Goal: Information Seeking & Learning: Learn about a topic

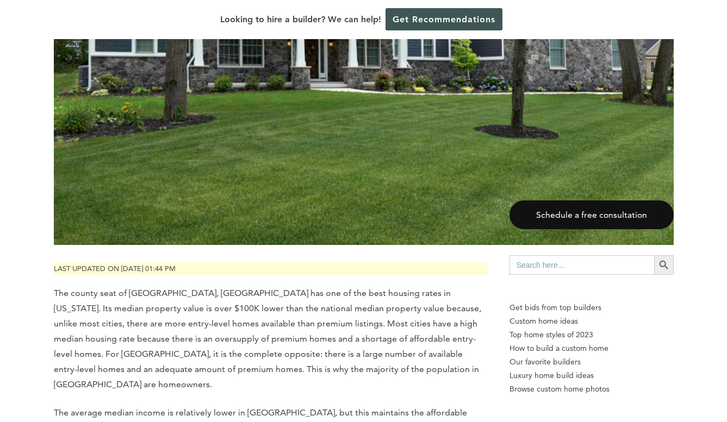
scroll to position [469, 0]
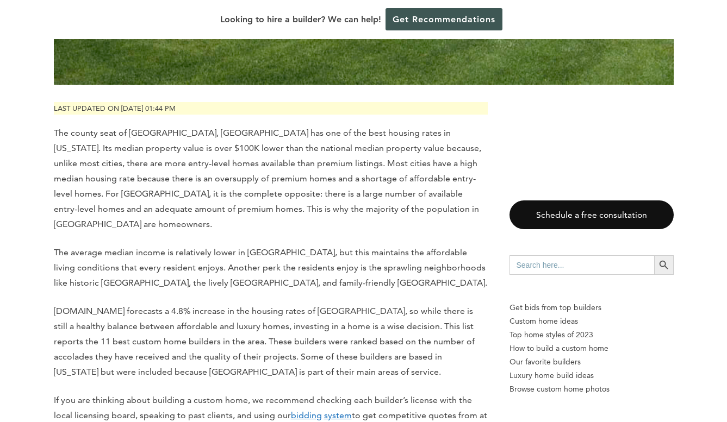
click at [374, 216] on p "The county seat of [GEOGRAPHIC_DATA], [GEOGRAPHIC_DATA] has one of the best hou…" at bounding box center [271, 179] width 434 height 107
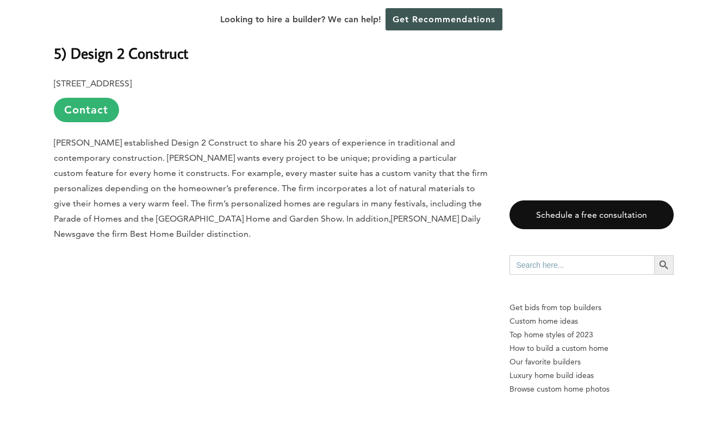
scroll to position [5005, 0]
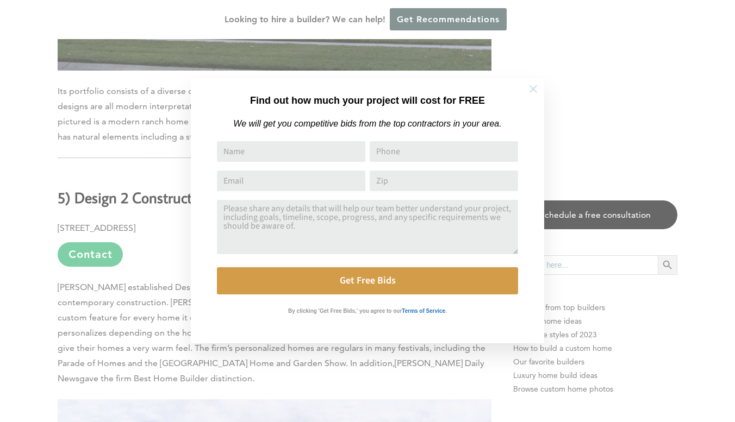
click at [532, 86] on icon at bounding box center [533, 89] width 12 height 12
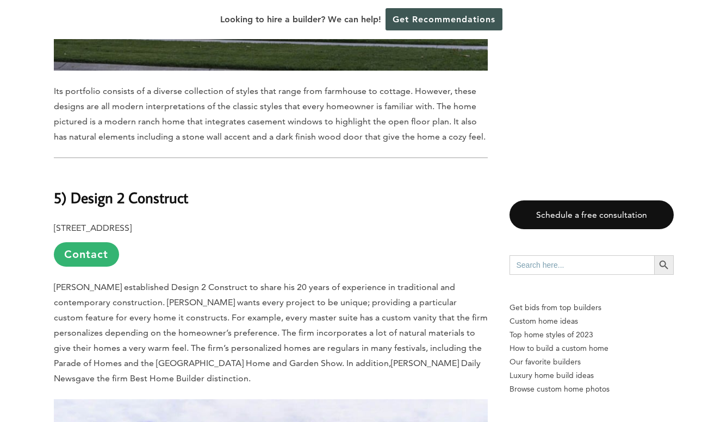
click at [296, 282] on span "[PERSON_NAME] established Design 2 Construct to share his 20 years of experienc…" at bounding box center [271, 325] width 434 height 86
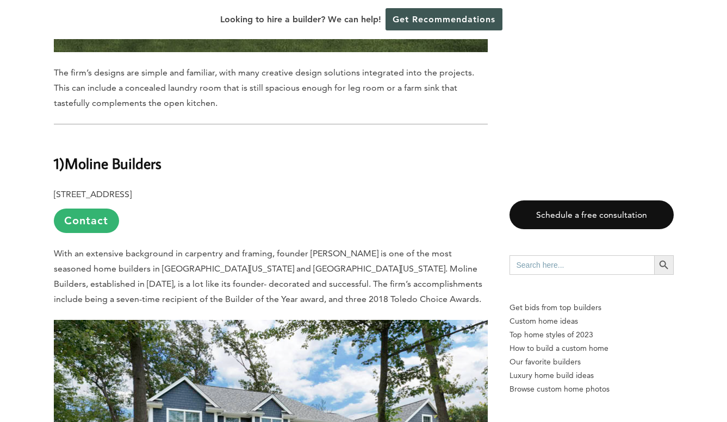
scroll to position [7115, 0]
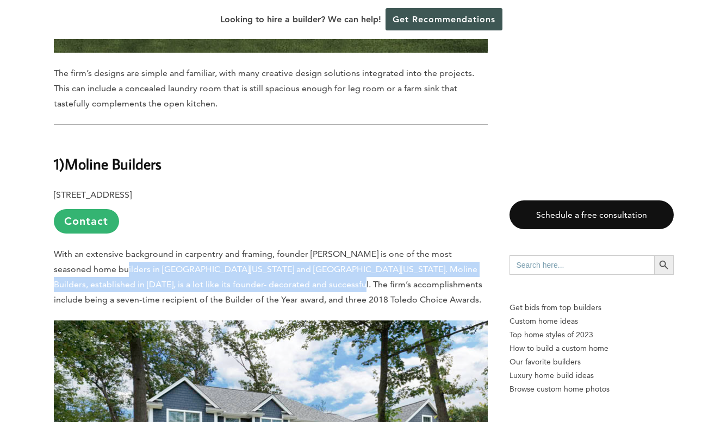
drag, startPoint x: 98, startPoint y: 172, endPoint x: 295, endPoint y: 194, distance: 197.9
click at [295, 247] on p "With an extensive background in carpentry and framing, founder [PERSON_NAME] is…" at bounding box center [271, 277] width 434 height 61
click at [295, 249] on span "With an extensive background in carpentry and framing, founder [PERSON_NAME] is…" at bounding box center [268, 277] width 428 height 56
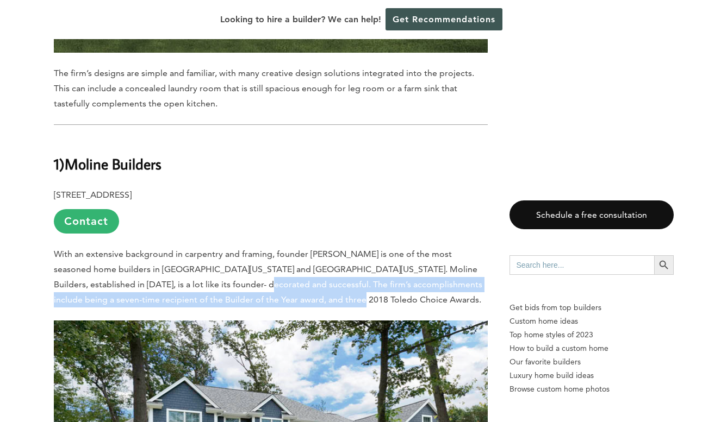
drag, startPoint x: 311, startPoint y: 207, endPoint x: 201, endPoint y: 193, distance: 111.2
click at [201, 247] on p "With an extensive background in carpentry and framing, founder [PERSON_NAME] is…" at bounding box center [271, 277] width 434 height 61
click at [201, 249] on span "With an extensive background in carpentry and framing, founder [PERSON_NAME] is…" at bounding box center [268, 277] width 428 height 56
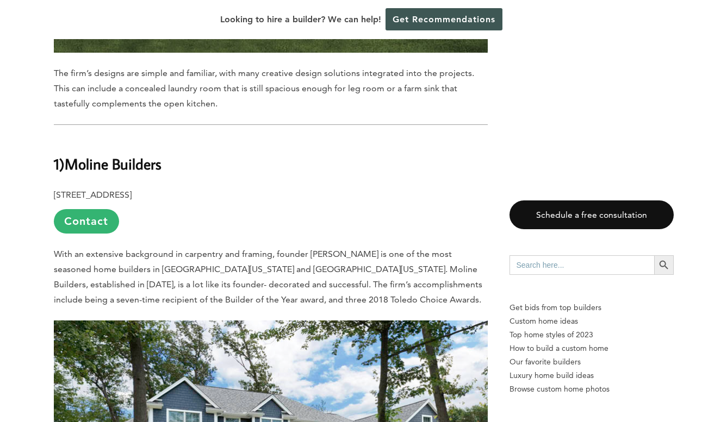
click at [120, 154] on b "Moline Builders" at bounding box center [113, 163] width 97 height 19
drag, startPoint x: 120, startPoint y: 72, endPoint x: 197, endPoint y: 98, distance: 82.2
click at [388, 188] on p "[STREET_ADDRESS] Contact" at bounding box center [271, 211] width 434 height 46
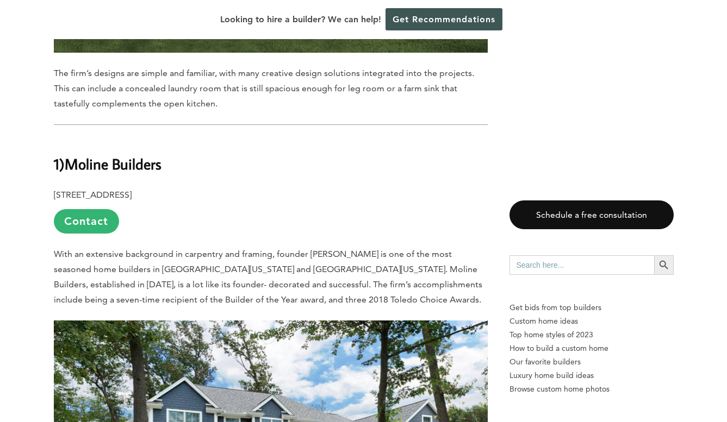
drag, startPoint x: 171, startPoint y: 77, endPoint x: 70, endPoint y: 76, distance: 101.1
click at [70, 138] on h2 "1 ) Moline Builders" at bounding box center [271, 157] width 434 height 38
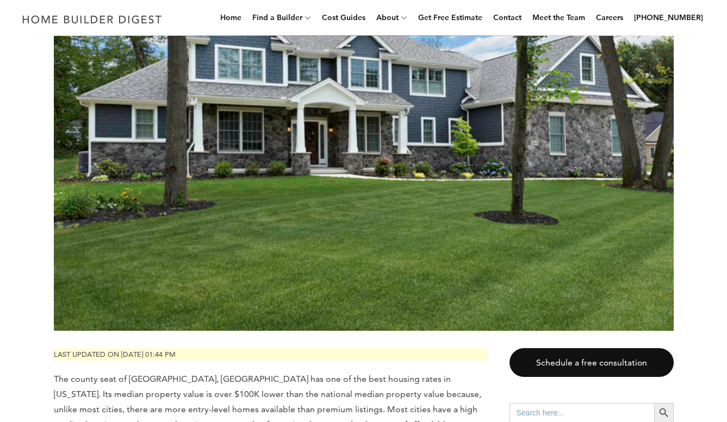
scroll to position [0, 0]
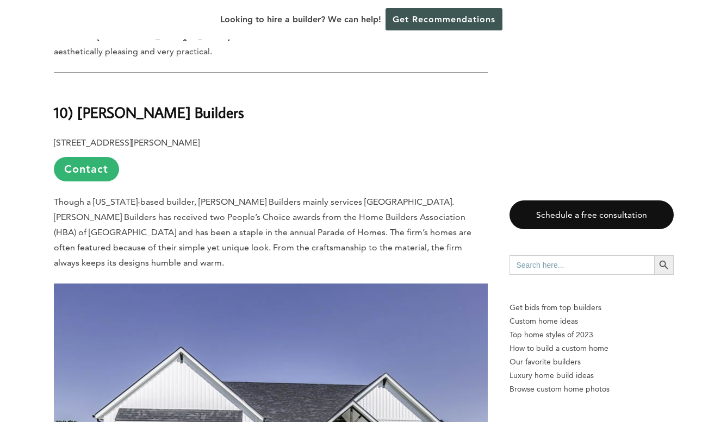
scroll to position [1443, 0]
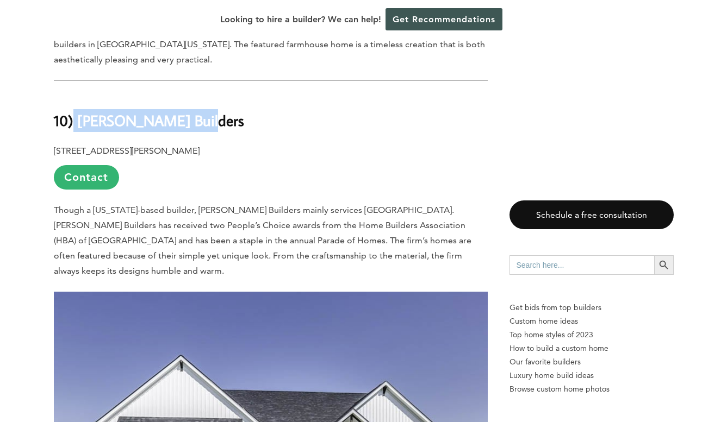
drag, startPoint x: 207, startPoint y: 89, endPoint x: 74, endPoint y: 91, distance: 133.2
click at [74, 94] on h2 "10) [PERSON_NAME] Builders" at bounding box center [271, 113] width 434 height 38
copy b "[PERSON_NAME] Builders"
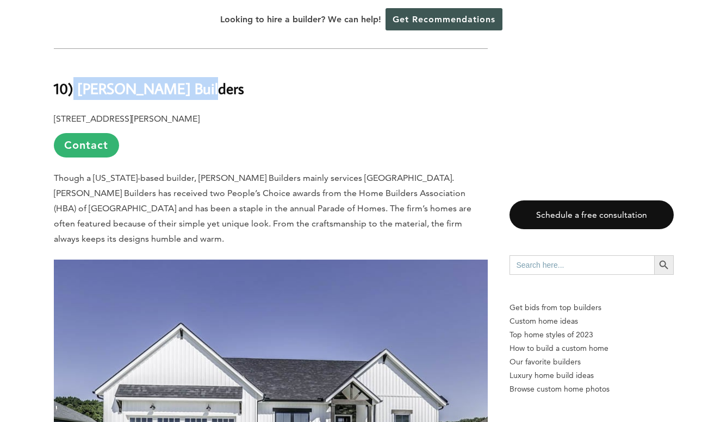
scroll to position [1448, 0]
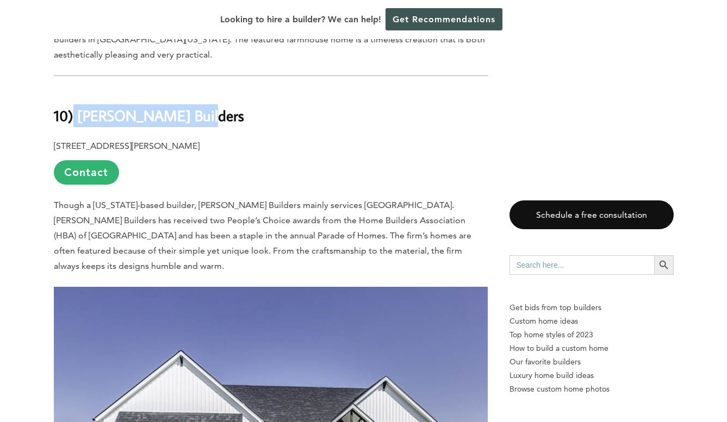
drag, startPoint x: 154, startPoint y: 84, endPoint x: 117, endPoint y: 110, distance: 45.6
click at [152, 106] on b "10) [PERSON_NAME] Builders" at bounding box center [149, 115] width 190 height 19
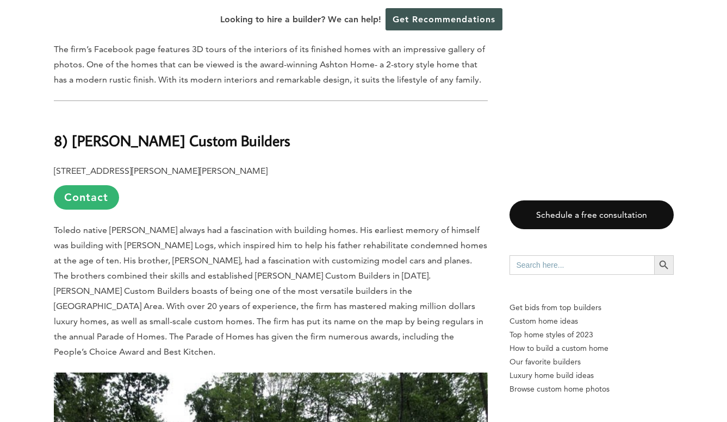
scroll to position [2605, 0]
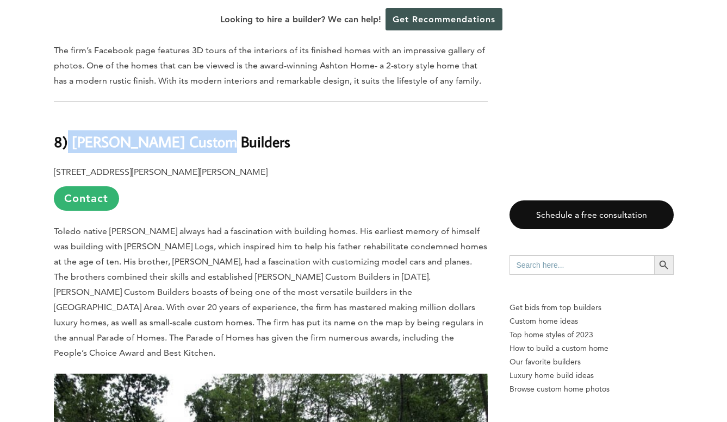
drag, startPoint x: 207, startPoint y: 71, endPoint x: 66, endPoint y: 64, distance: 141.0
click at [66, 115] on h2 "8) [PERSON_NAME] Custom Builders" at bounding box center [271, 134] width 434 height 38
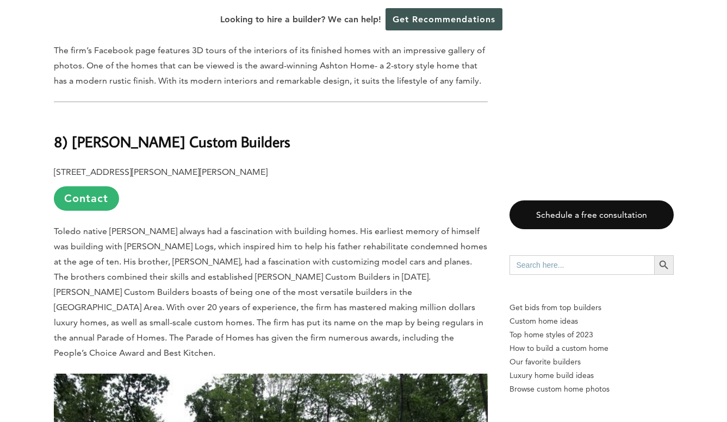
drag, startPoint x: 274, startPoint y: 93, endPoint x: 265, endPoint y: 92, distance: 9.3
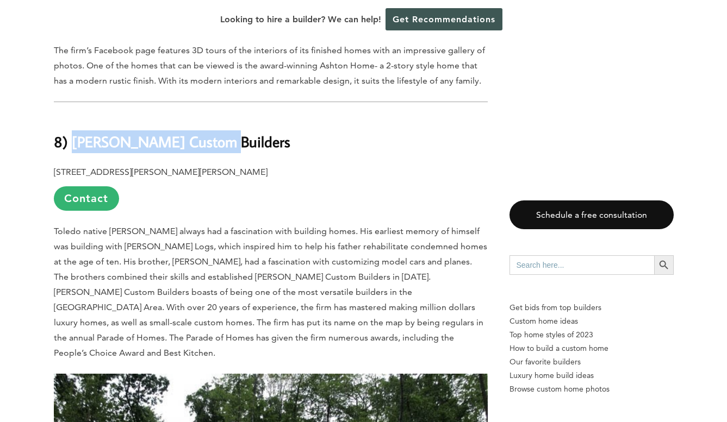
drag, startPoint x: 215, startPoint y: 72, endPoint x: 80, endPoint y: 85, distance: 135.9
click at [71, 132] on b "8) [PERSON_NAME] Custom Builders" at bounding box center [172, 141] width 236 height 19
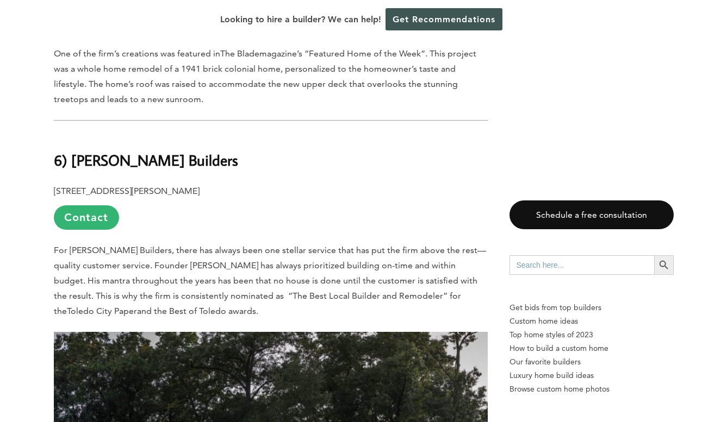
scroll to position [3832, 0]
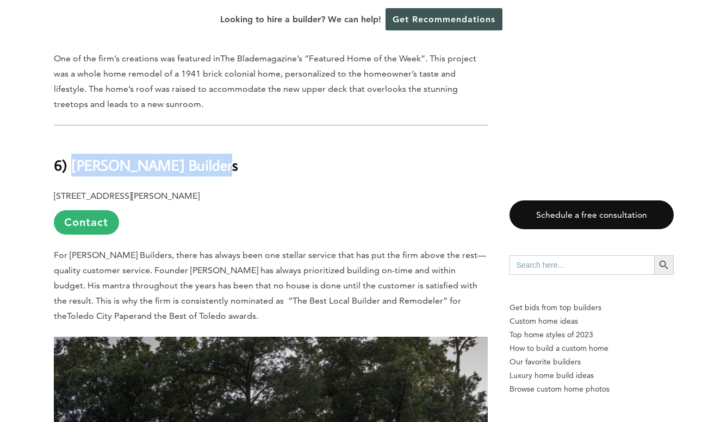
drag, startPoint x: 193, startPoint y: 92, endPoint x: 71, endPoint y: 94, distance: 122.3
click at [71, 139] on h2 "6) [PERSON_NAME] Builders" at bounding box center [271, 158] width 434 height 38
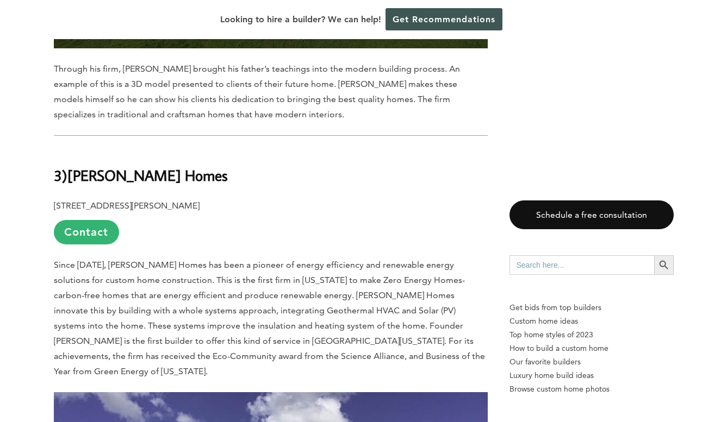
scroll to position [5608, 0]
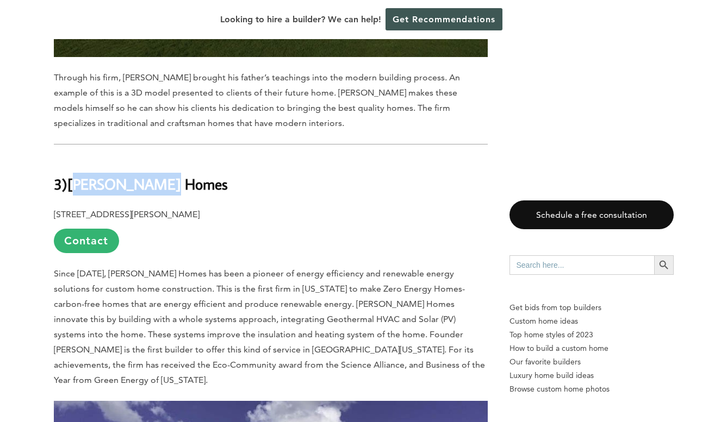
drag, startPoint x: 166, startPoint y: 106, endPoint x: 72, endPoint y: 105, distance: 94.0
click at [72, 158] on h2 "3 ) Decker Homes" at bounding box center [271, 177] width 434 height 38
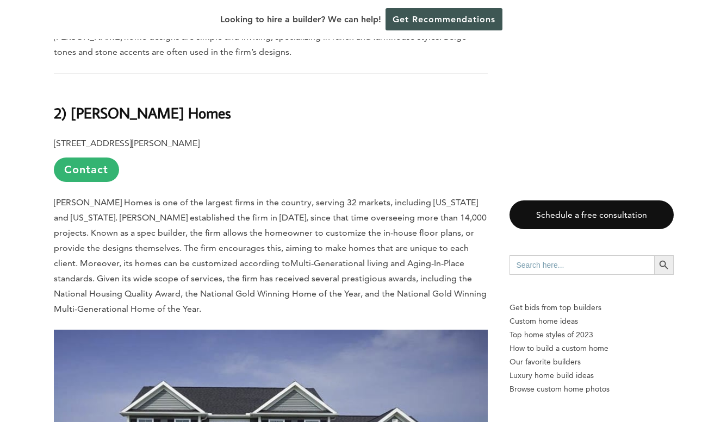
scroll to position [6295, 0]
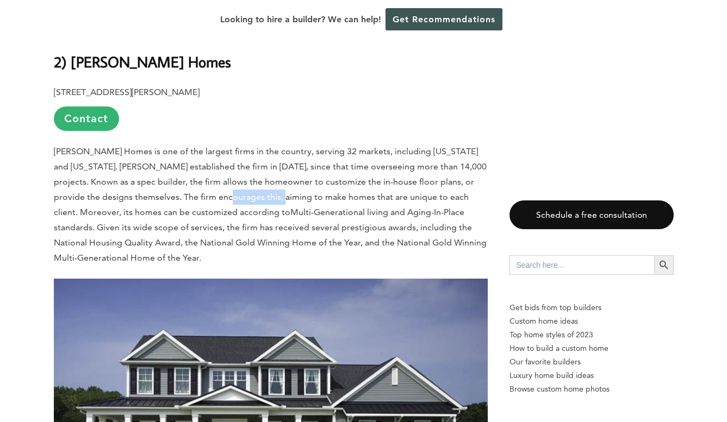
drag, startPoint x: 194, startPoint y: 110, endPoint x: 254, endPoint y: 114, distance: 60.4
click at [252, 144] on p "Schumacher Homes is one of the largest firms in the country, serving 32 markets…" at bounding box center [271, 205] width 434 height 122
click at [254, 144] on p "Schumacher Homes is one of the largest firms in the country, serving 32 markets…" at bounding box center [271, 205] width 434 height 122
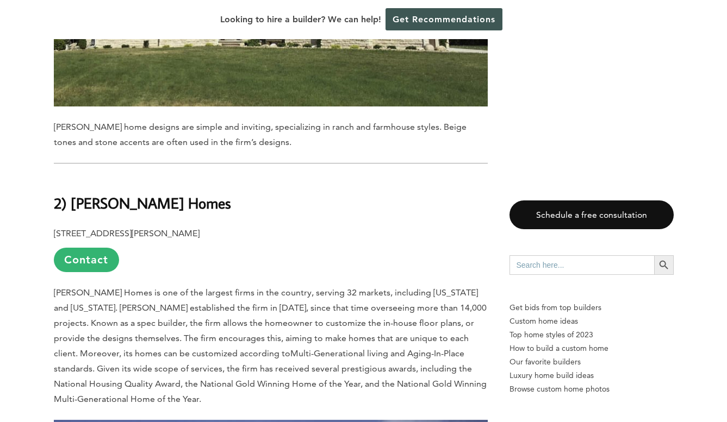
scroll to position [6126, 0]
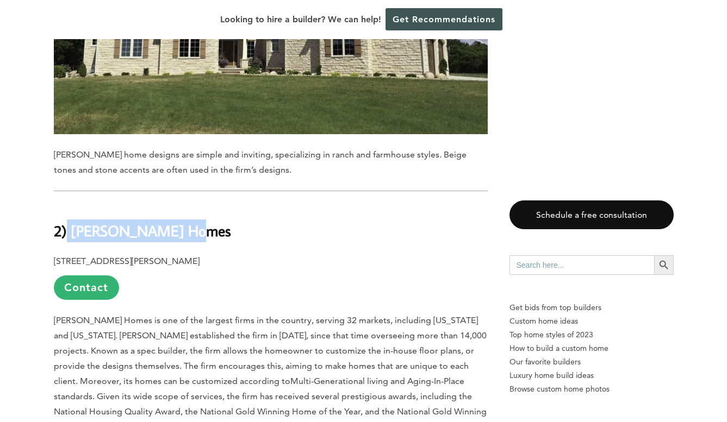
drag, startPoint x: 205, startPoint y: 143, endPoint x: 68, endPoint y: 142, distance: 137.0
click at [67, 204] on h2 "2) [PERSON_NAME] Homes" at bounding box center [271, 223] width 434 height 38
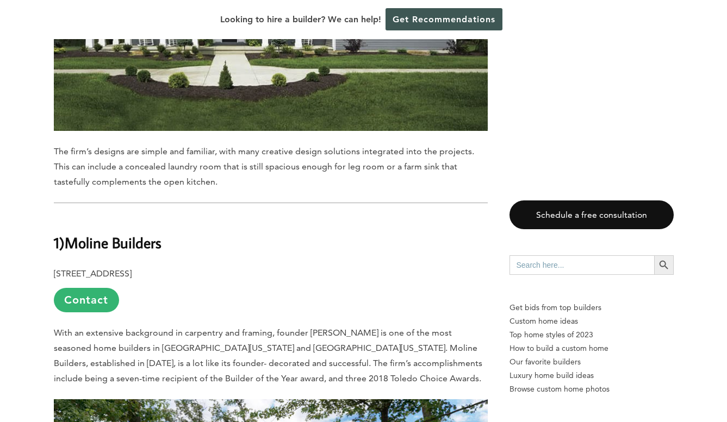
scroll to position [6709, 0]
